Goal: Task Accomplishment & Management: Manage account settings

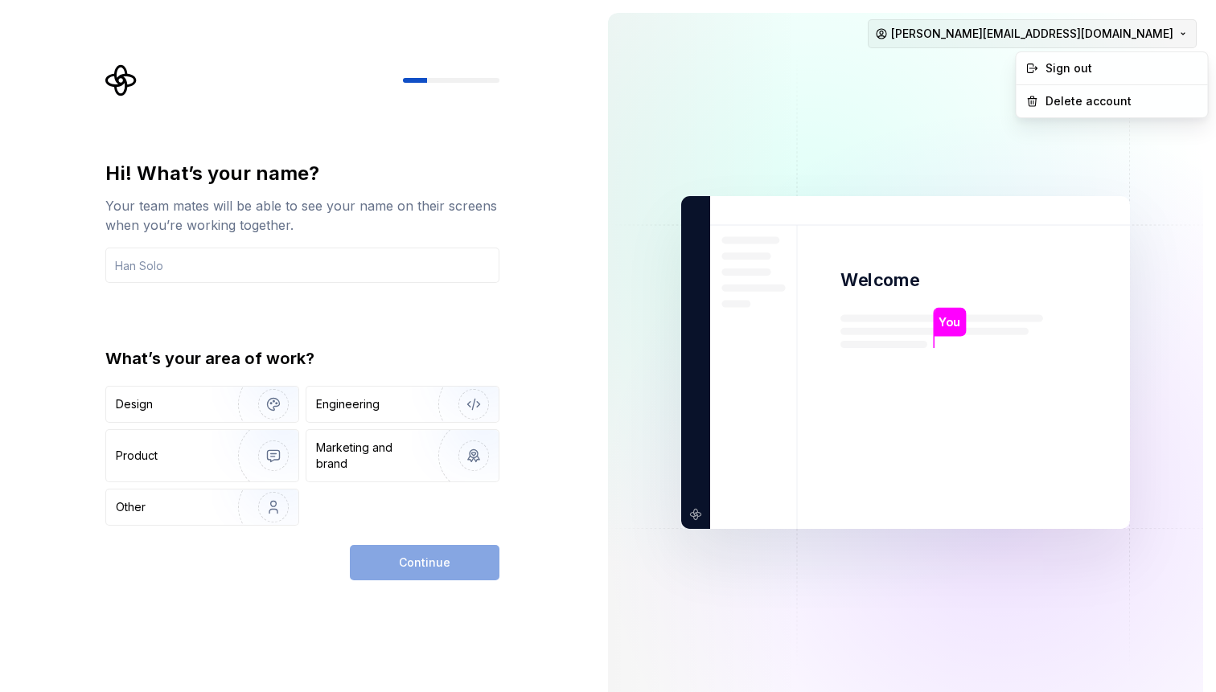
click at [1136, 33] on html "Hi! What’s your name? Your team mates will be able to see your name on their sc…" at bounding box center [608, 346] width 1216 height 692
click at [1109, 105] on div "Delete account" at bounding box center [1120, 101] width 153 height 16
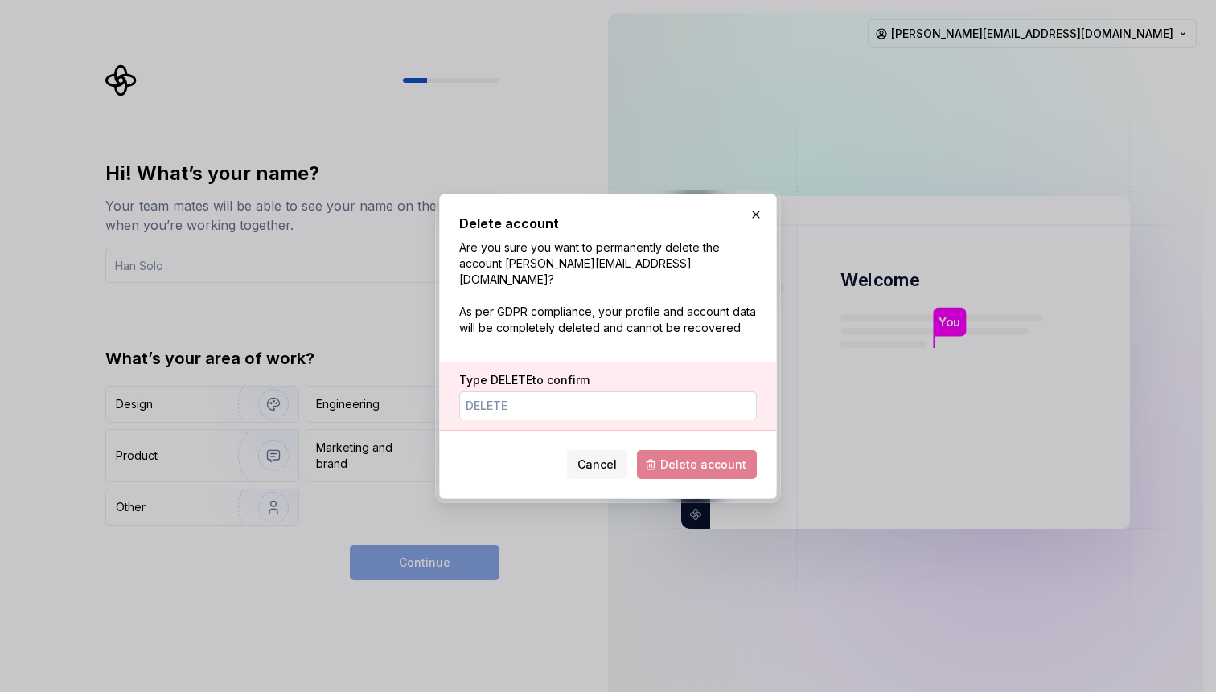
click at [663, 402] on input "Type DELETE to confirm" at bounding box center [607, 406] width 297 height 29
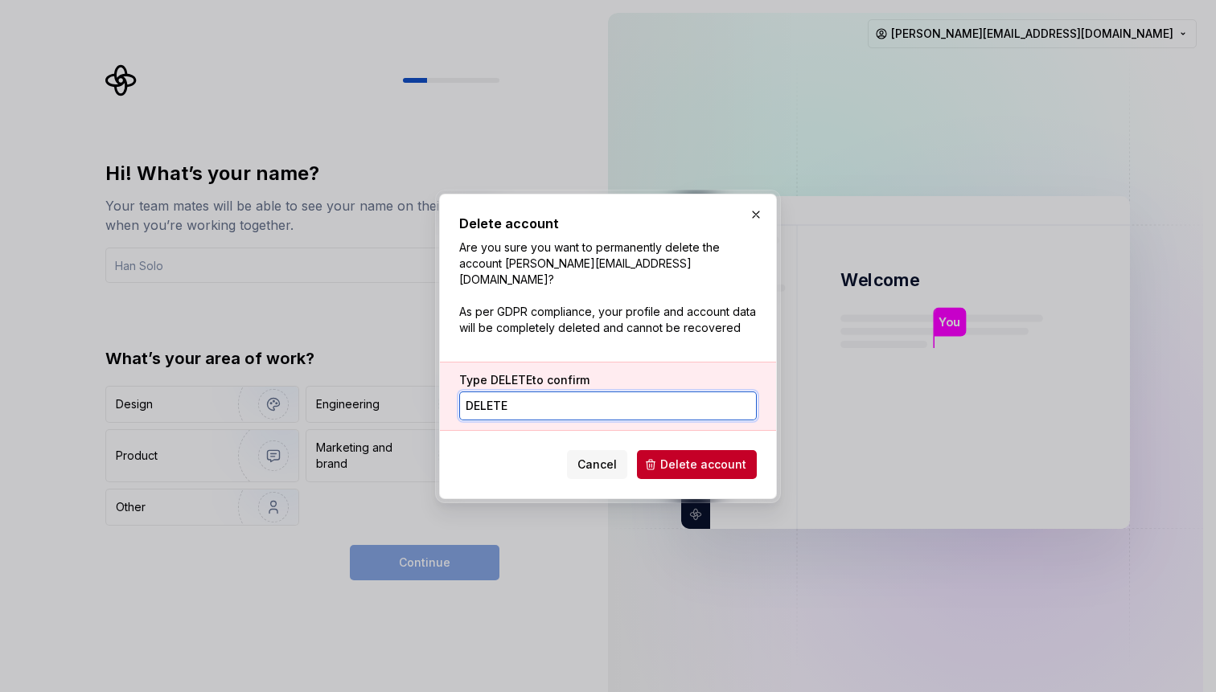
type input "DELETE"
click at [727, 460] on span "Delete account" at bounding box center [703, 465] width 86 height 16
